Goal: Obtain resource: Obtain resource

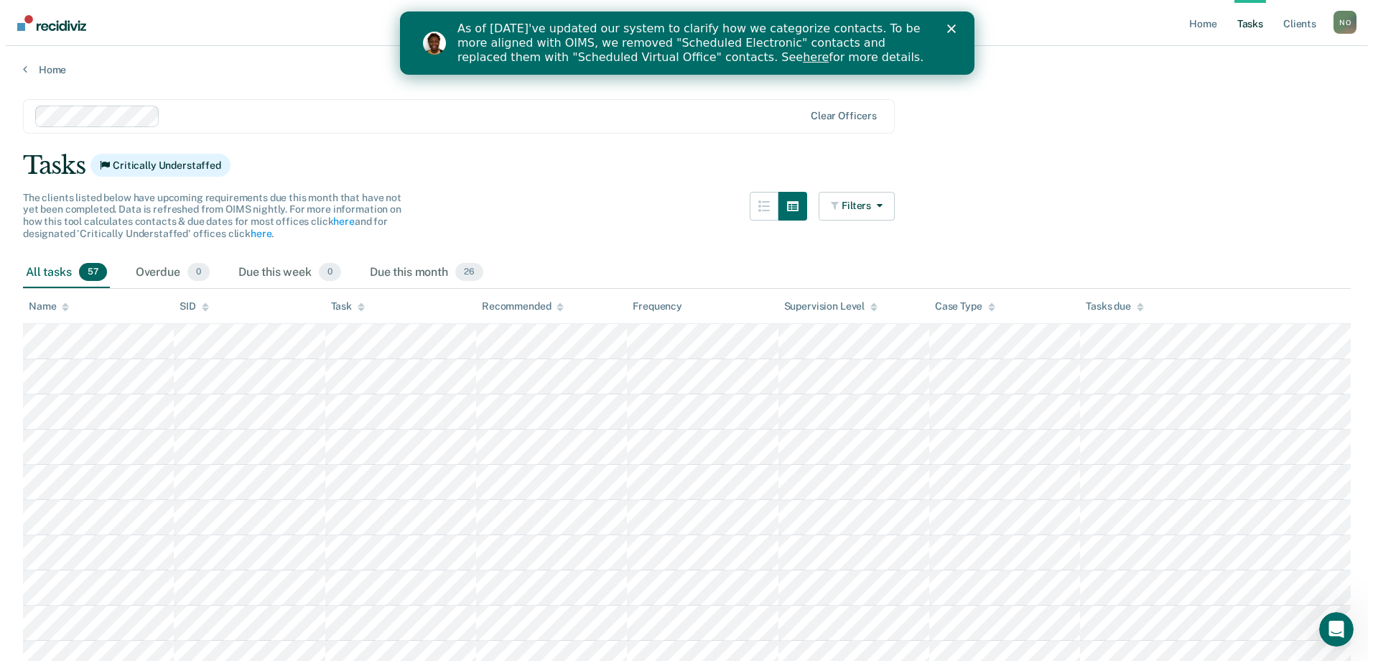
click at [955, 24] on div "Close" at bounding box center [953, 28] width 14 height 9
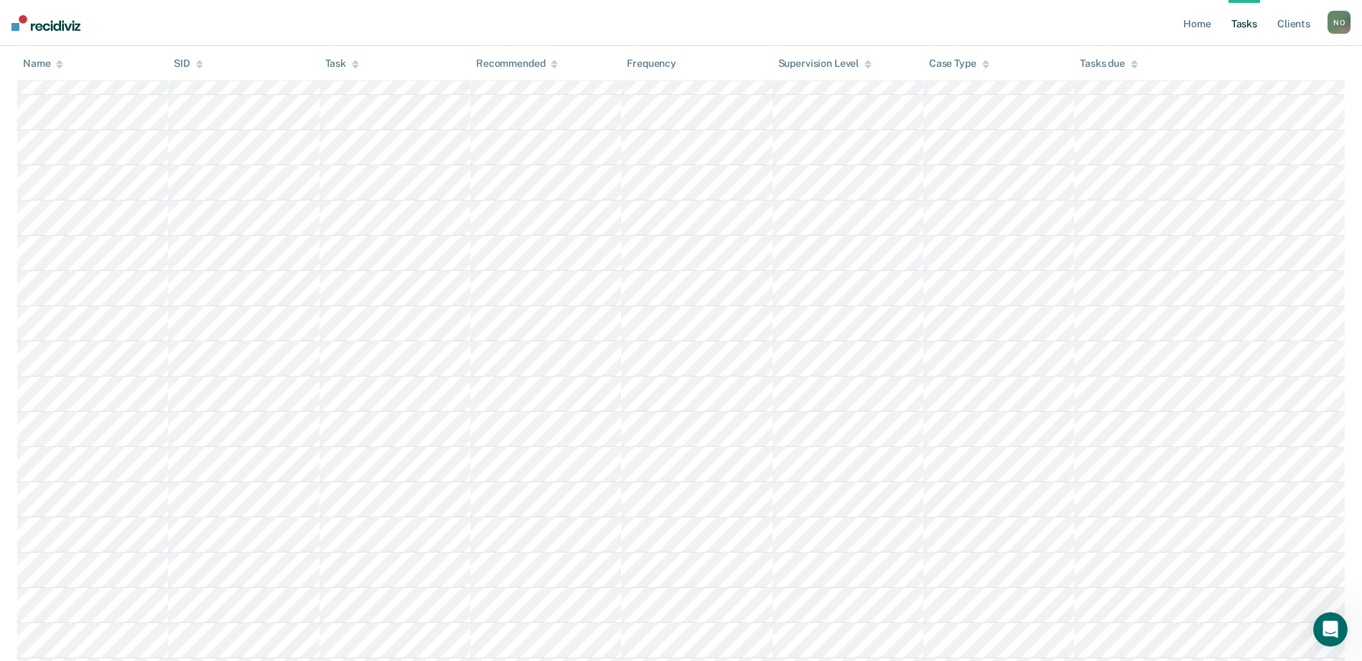
scroll to position [1726, 0]
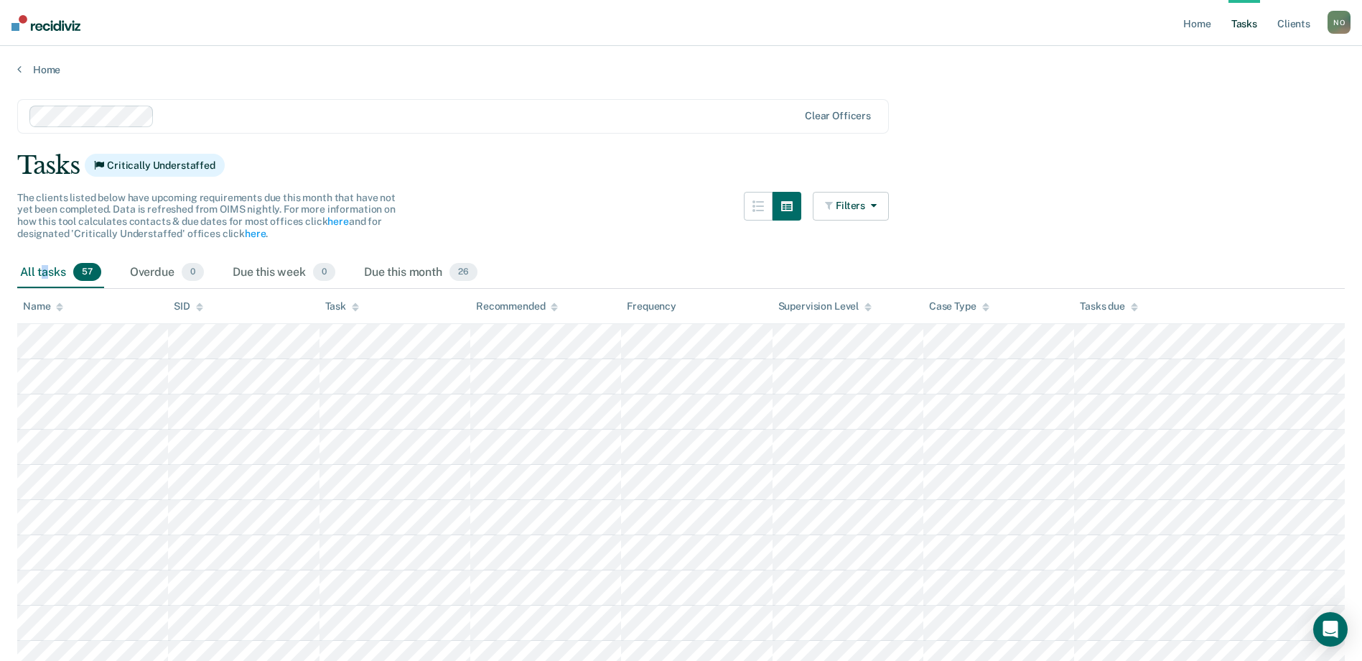
click at [45, 271] on div "All tasks 57" at bounding box center [60, 273] width 87 height 32
click at [1231, 29] on link "Tasks" at bounding box center [1245, 23] width 32 height 46
click at [1241, 19] on link "Tasks" at bounding box center [1245, 23] width 32 height 46
click at [138, 266] on div "Overdue 0" at bounding box center [167, 273] width 80 height 32
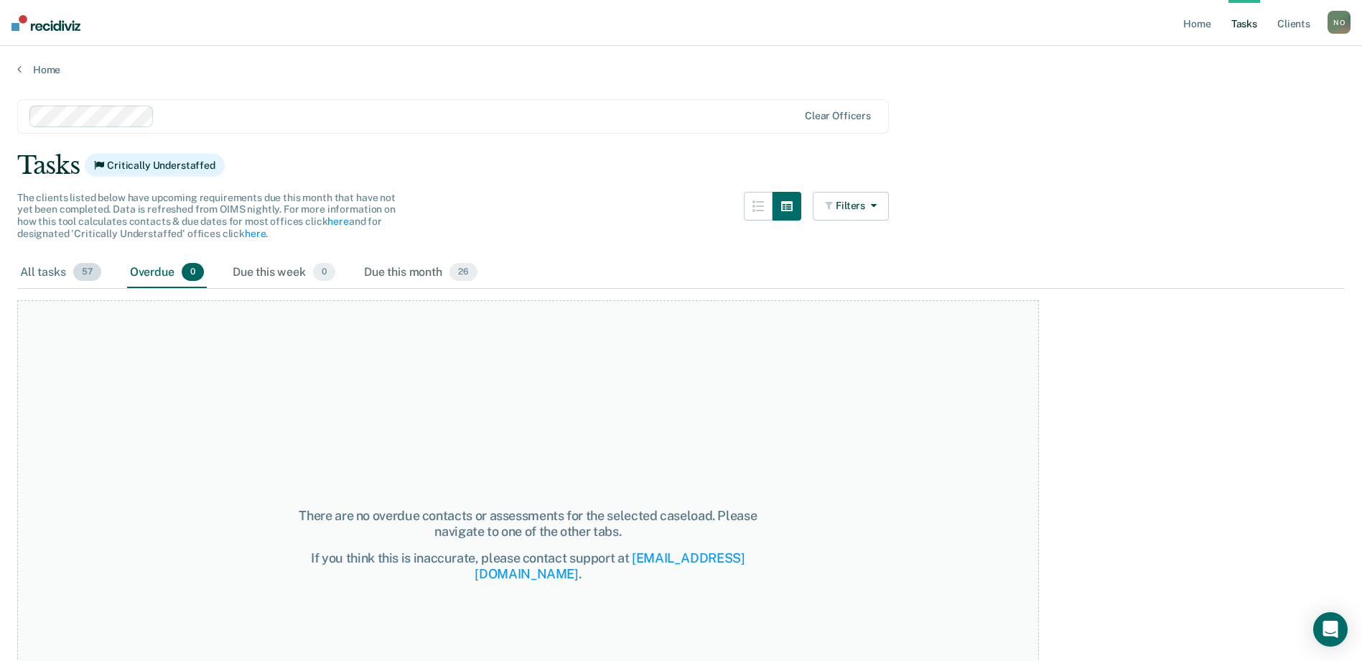
click at [88, 273] on span "57" at bounding box center [87, 272] width 28 height 19
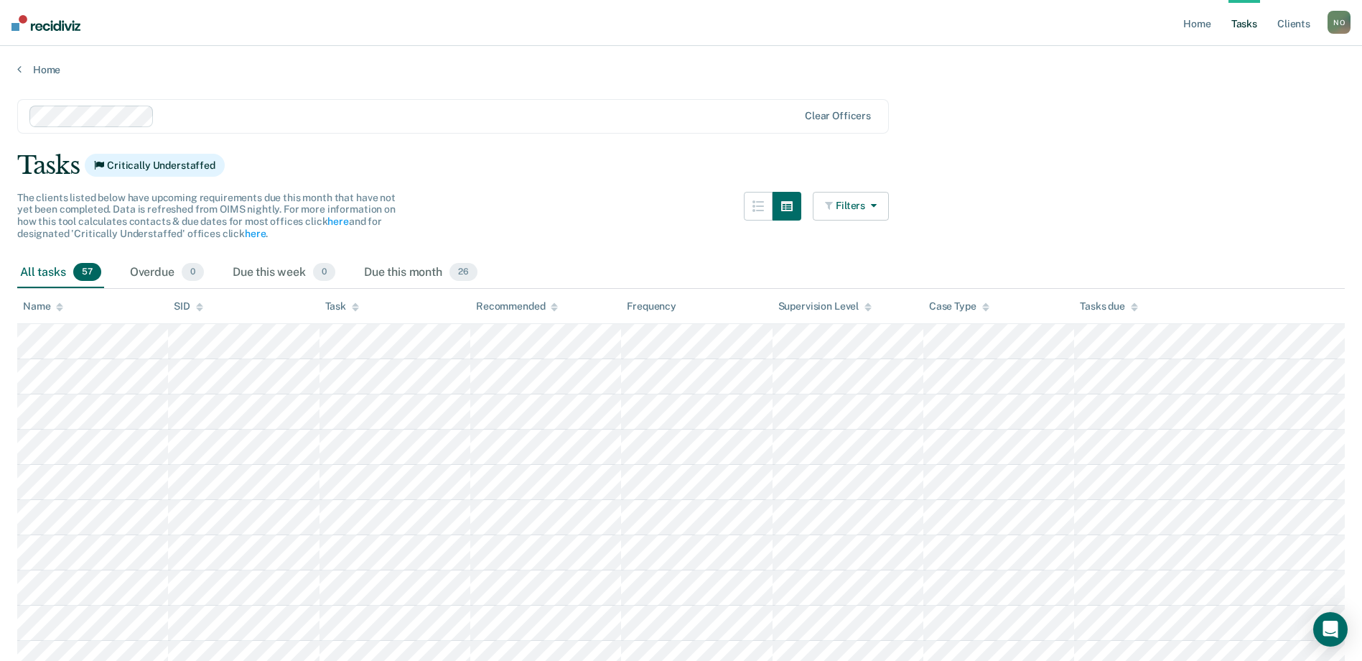
click at [857, 207] on button "Filters" at bounding box center [851, 206] width 76 height 29
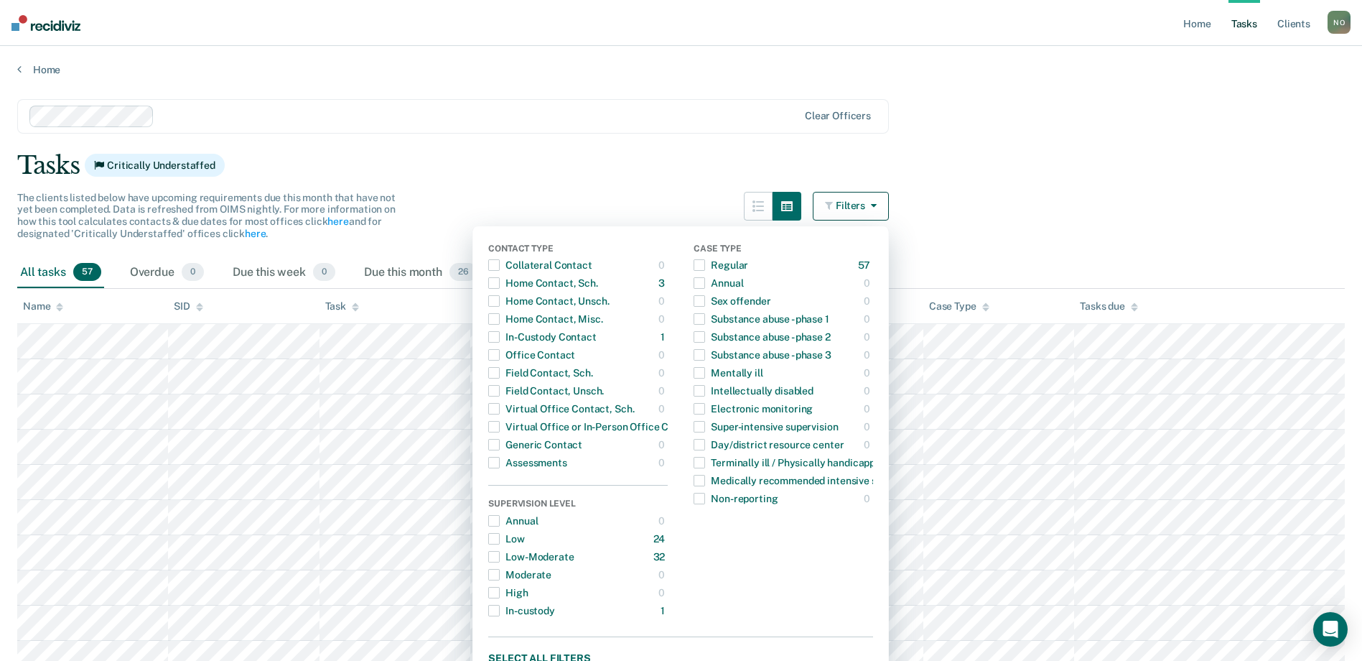
click at [857, 207] on button "Filters" at bounding box center [851, 206] width 76 height 29
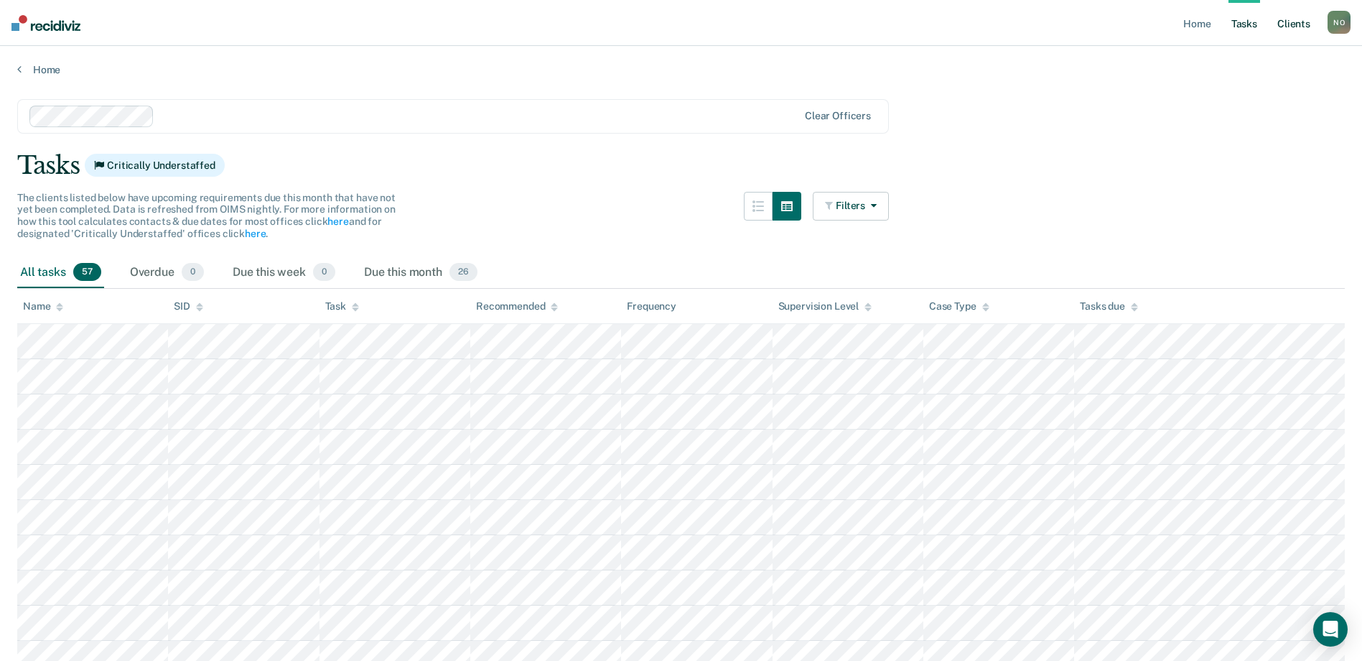
click at [1285, 20] on link "Client s" at bounding box center [1294, 23] width 39 height 46
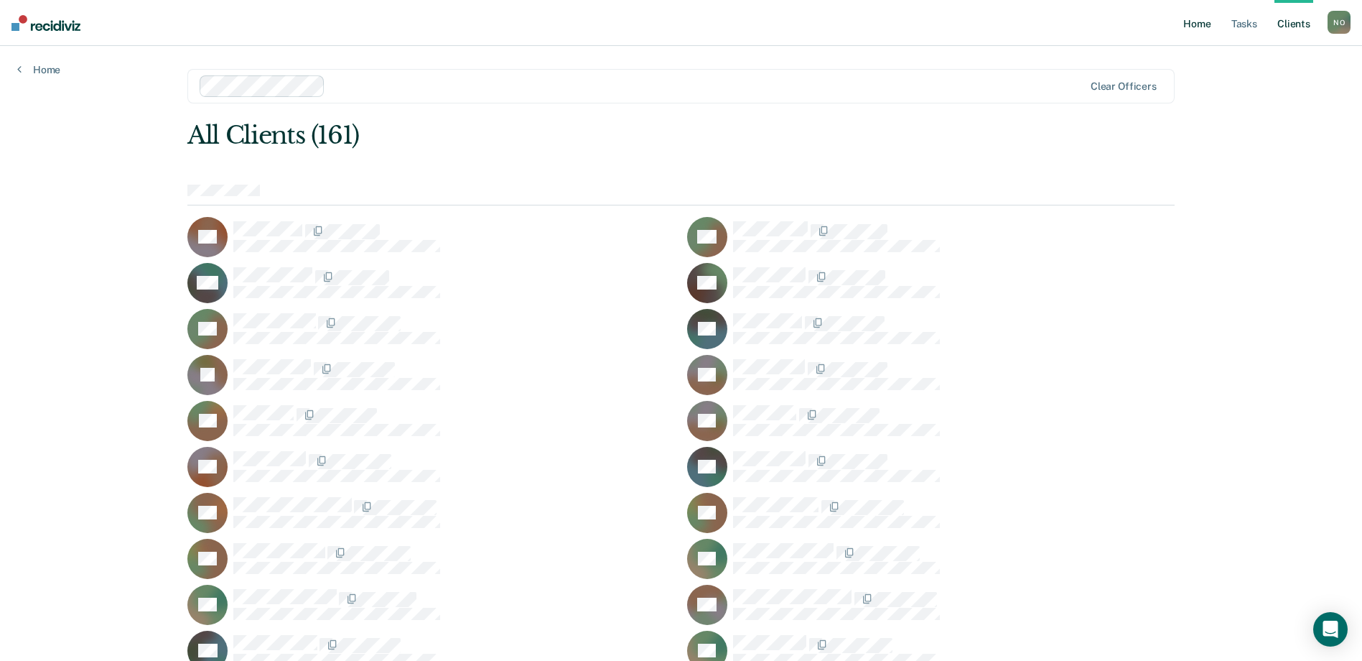
click at [1202, 19] on link "Home" at bounding box center [1196, 23] width 33 height 46
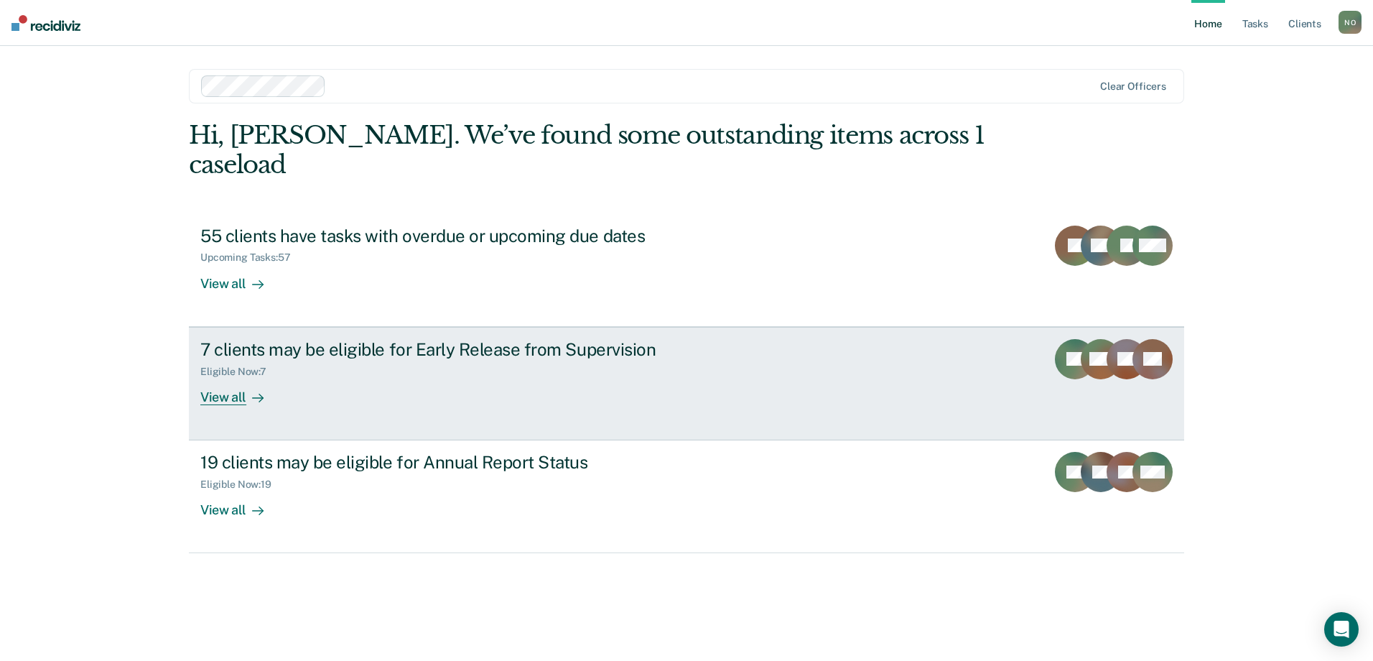
click at [222, 377] on div "View all" at bounding box center [240, 391] width 80 height 28
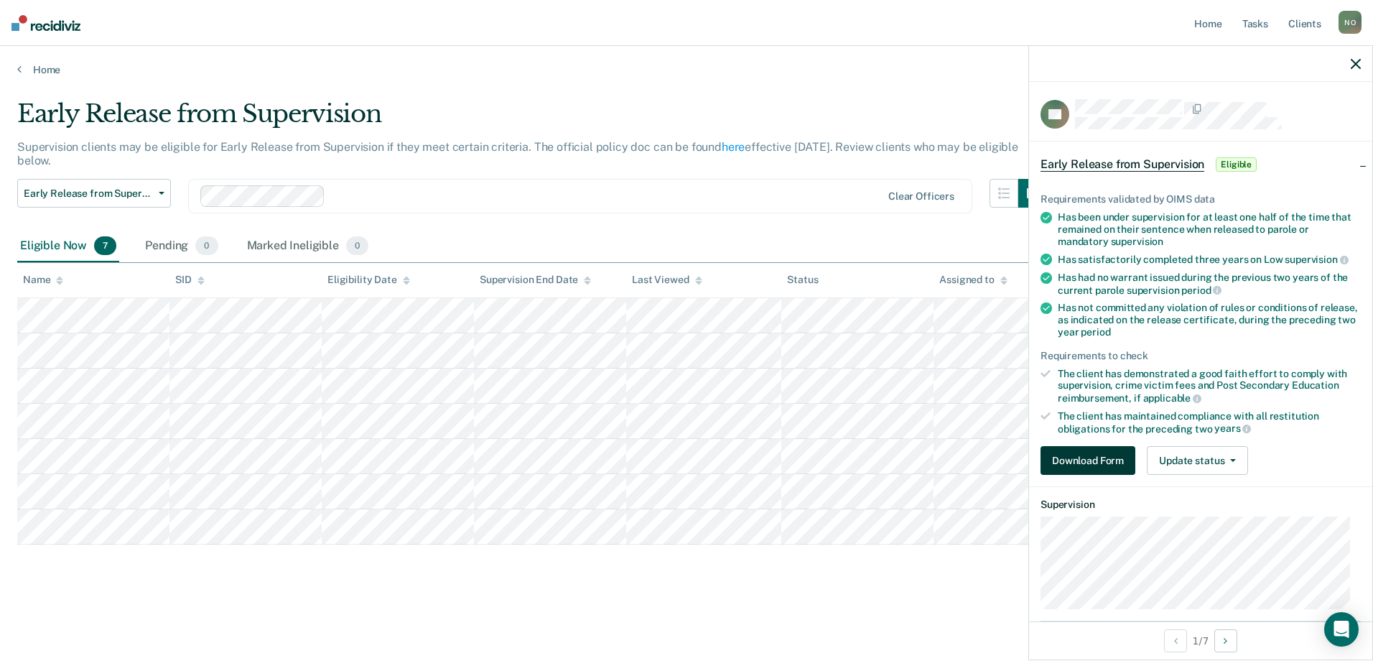
click at [1084, 460] on button "Download Form" at bounding box center [1087, 460] width 95 height 29
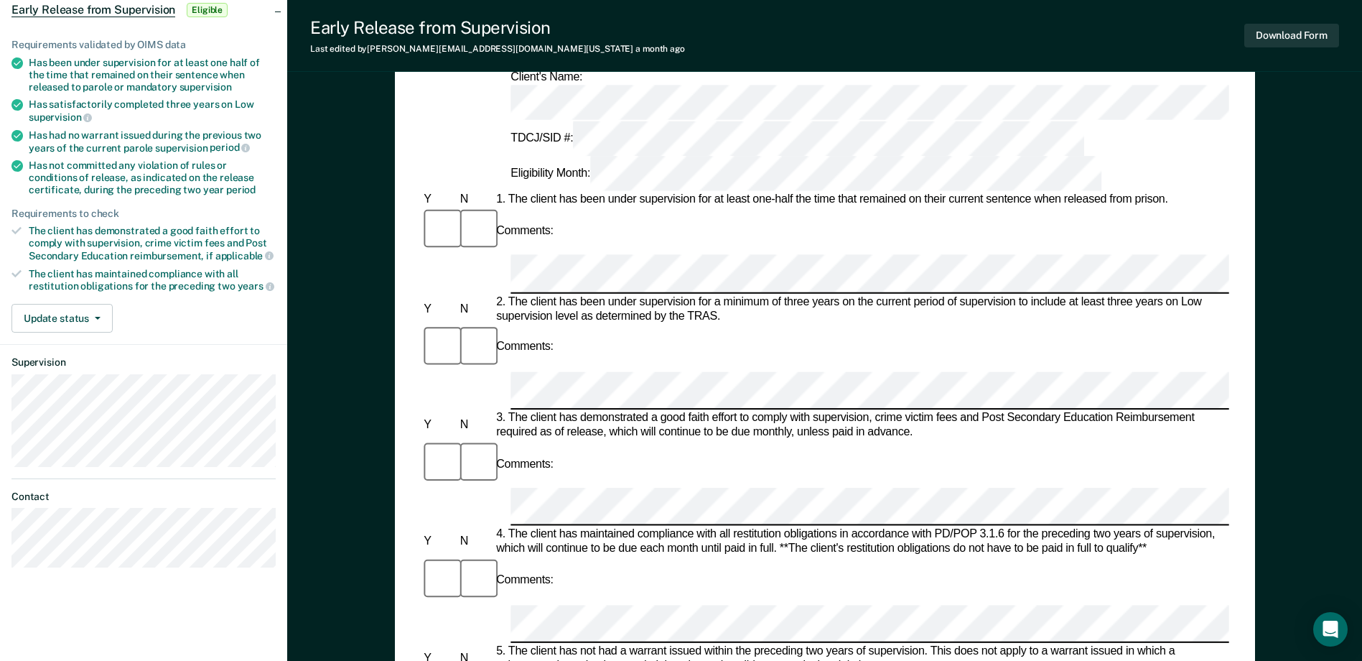
scroll to position [287, 0]
